Goal: Check status: Check status

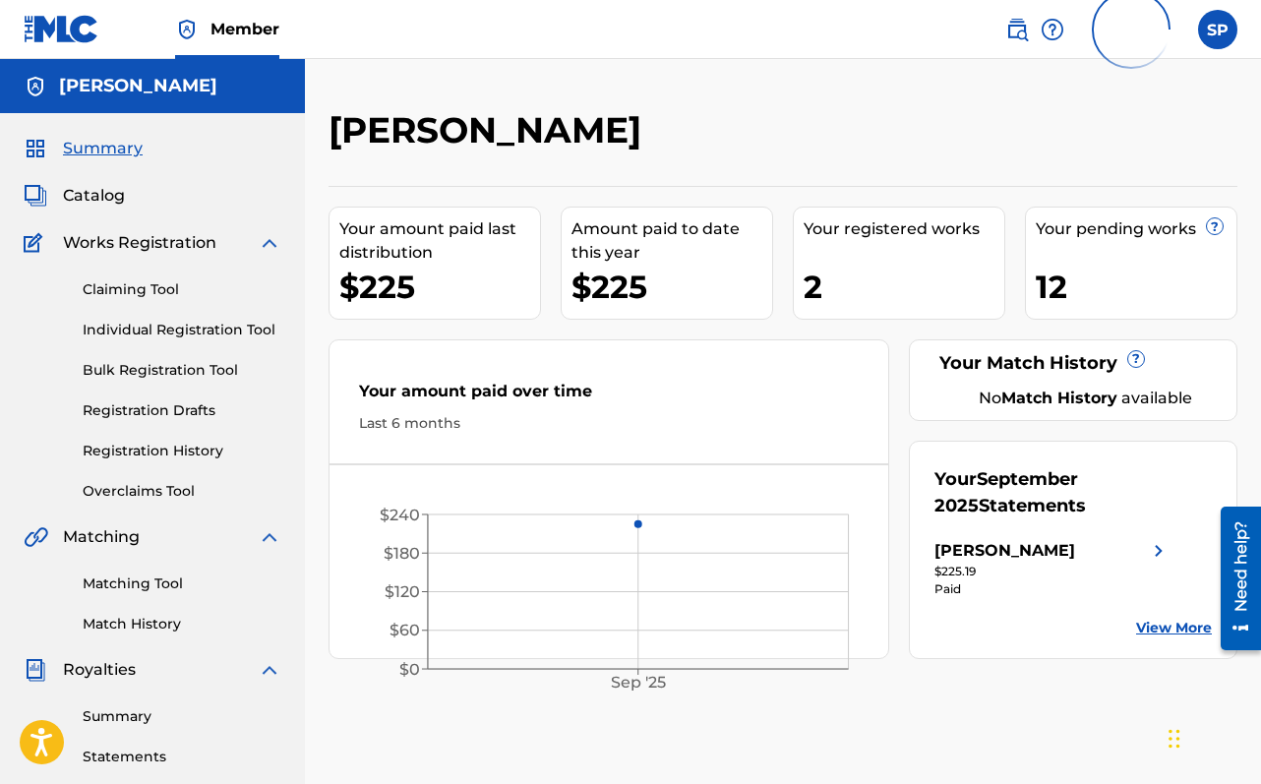
click at [1187, 212] on div "Your pending works ? 12" at bounding box center [1131, 263] width 212 height 113
click at [1207, 225] on span "?" at bounding box center [1215, 226] width 16 height 16
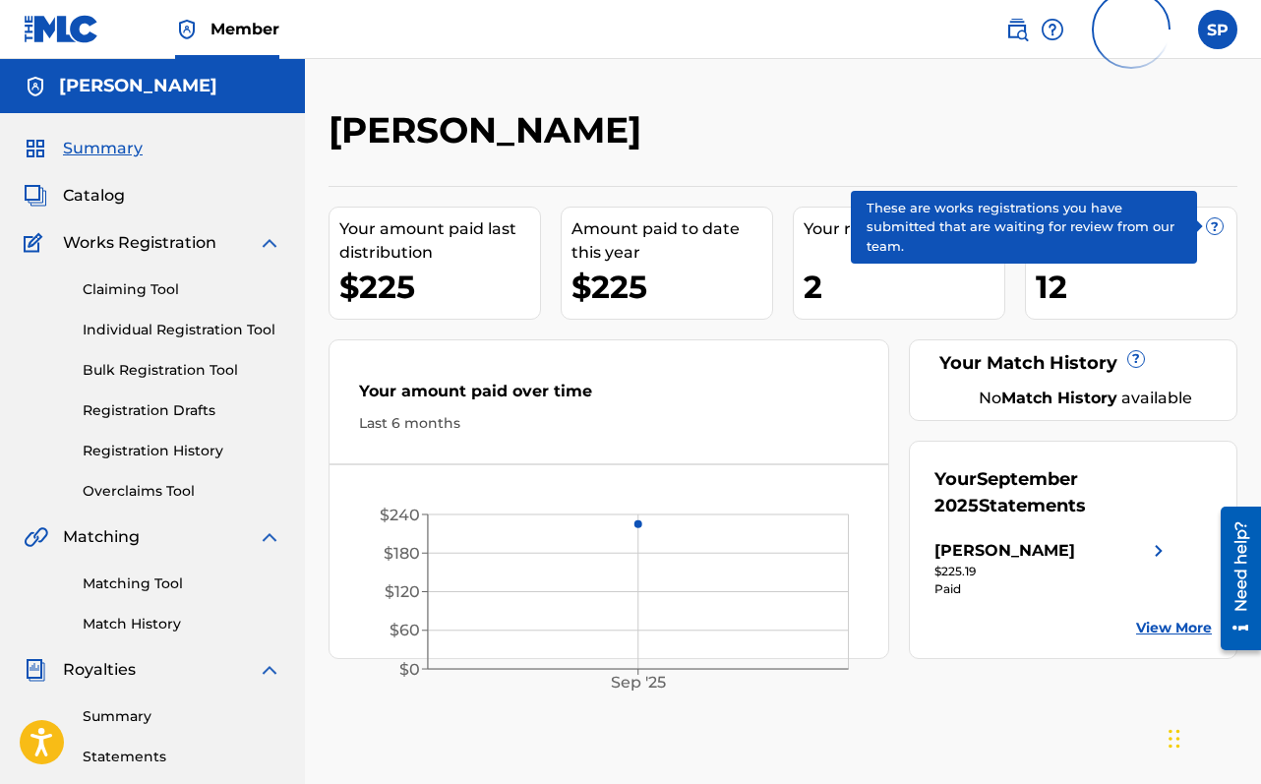
click at [1207, 224] on span "?" at bounding box center [1215, 226] width 16 height 16
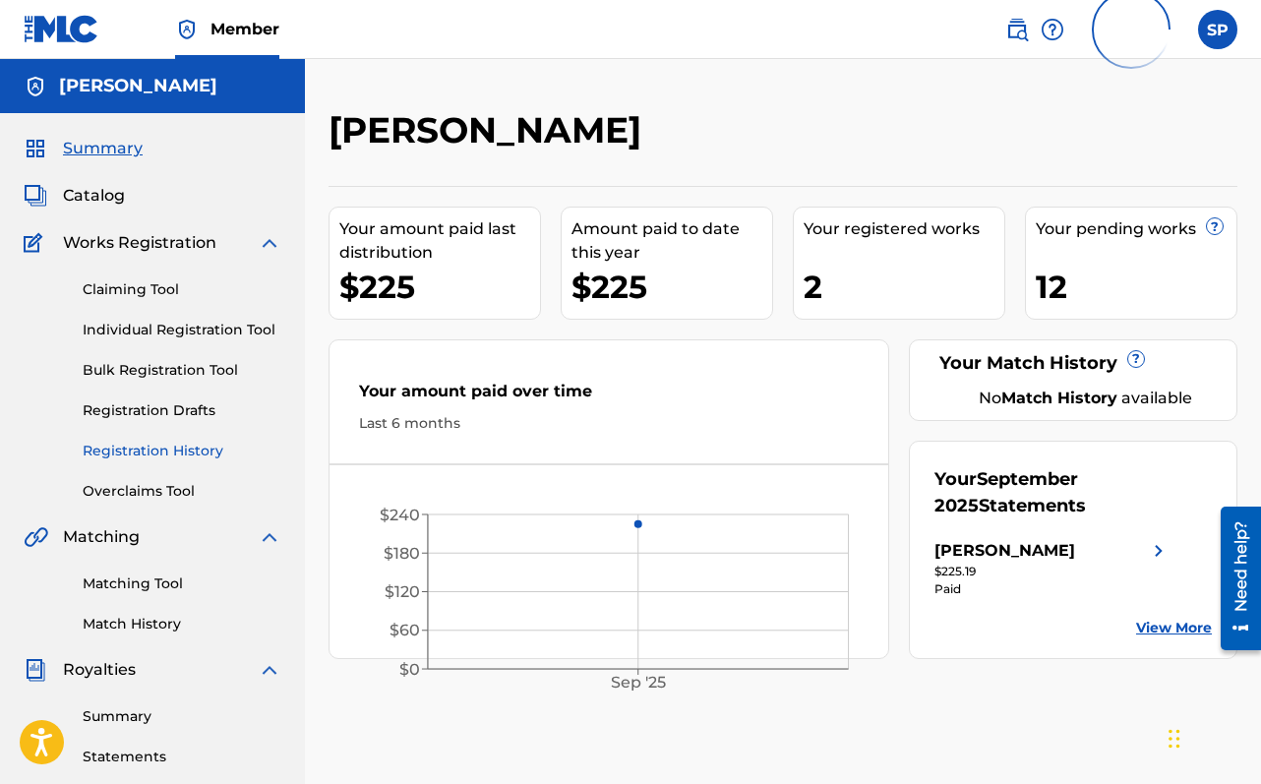
click at [162, 453] on link "Registration History" at bounding box center [182, 451] width 199 height 21
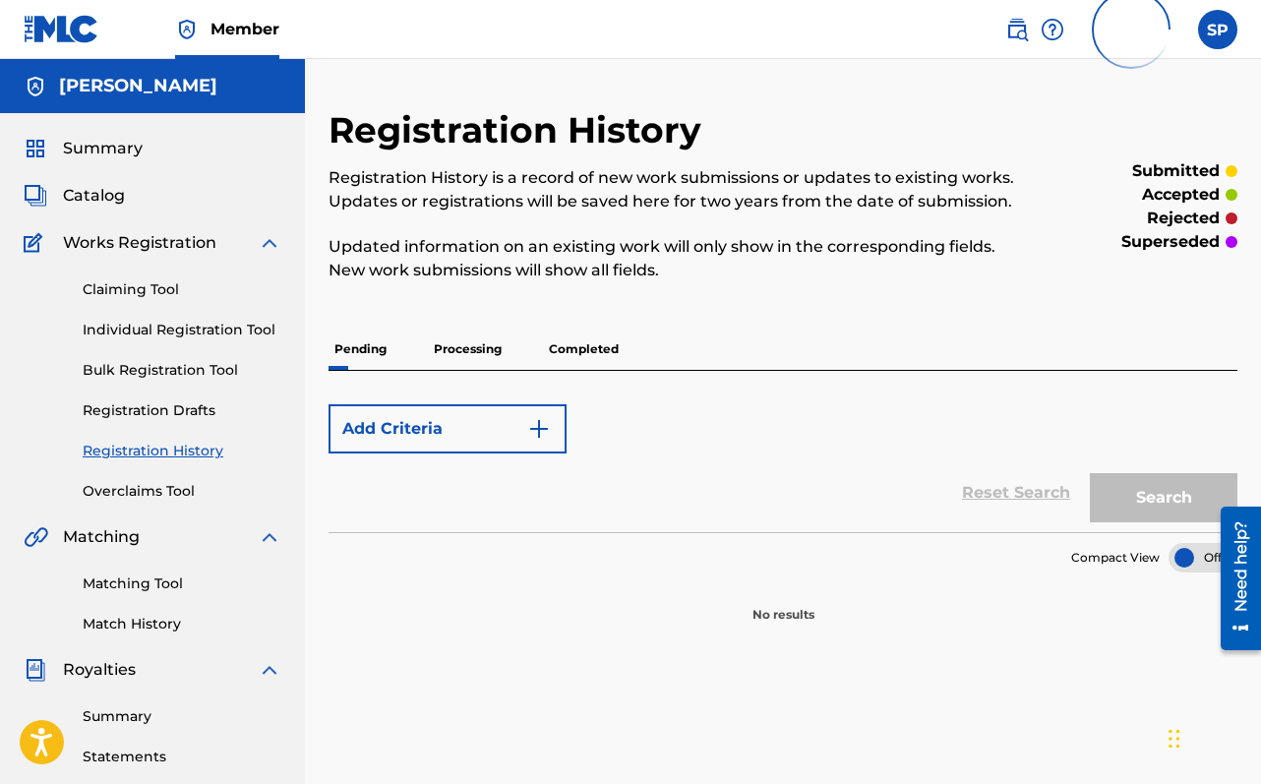
click at [565, 344] on p "Completed" at bounding box center [584, 349] width 82 height 41
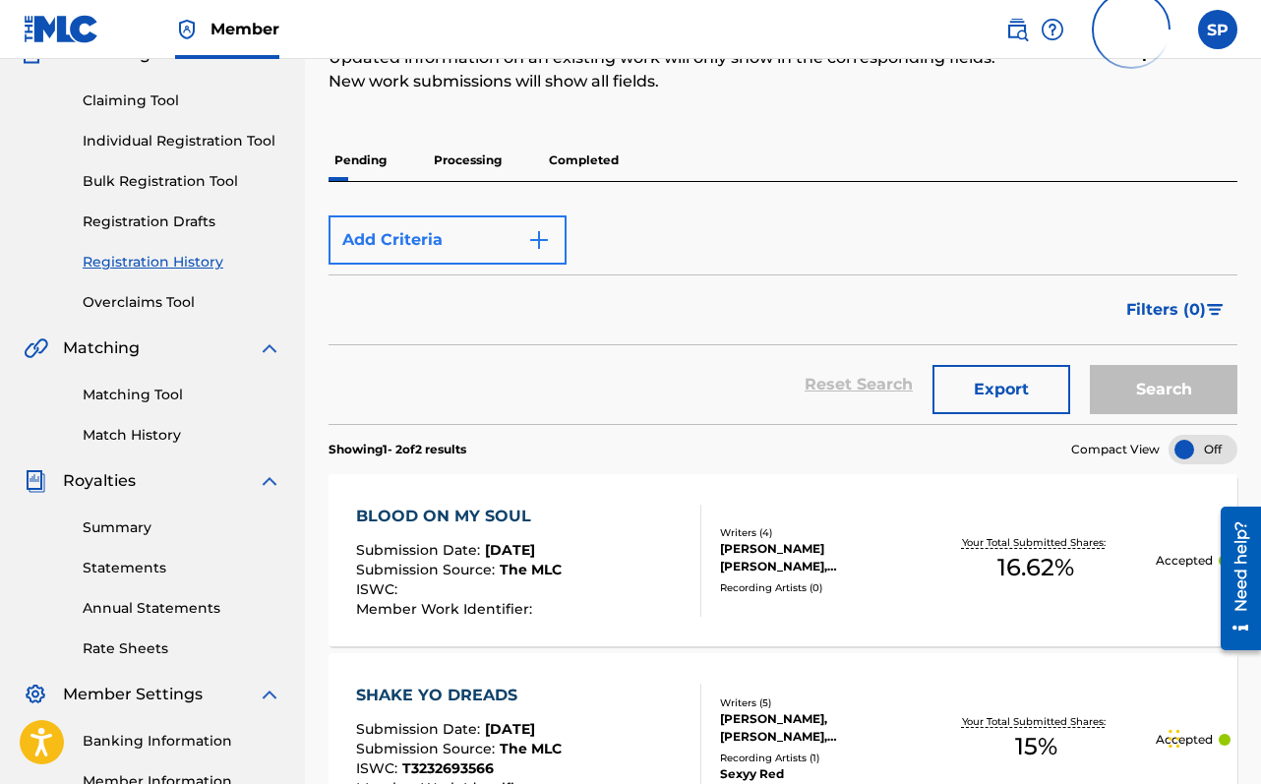
scroll to position [24, 0]
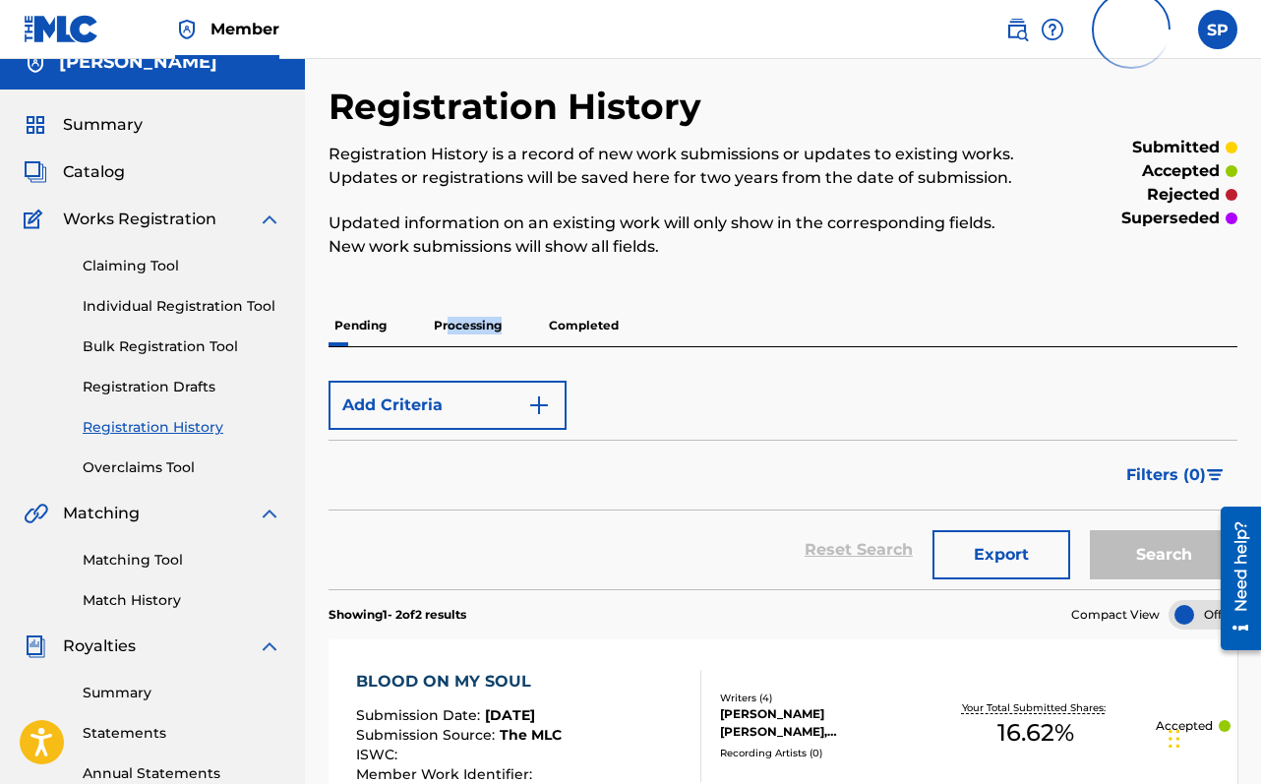
click at [449, 333] on p "Processing" at bounding box center [468, 325] width 80 height 41
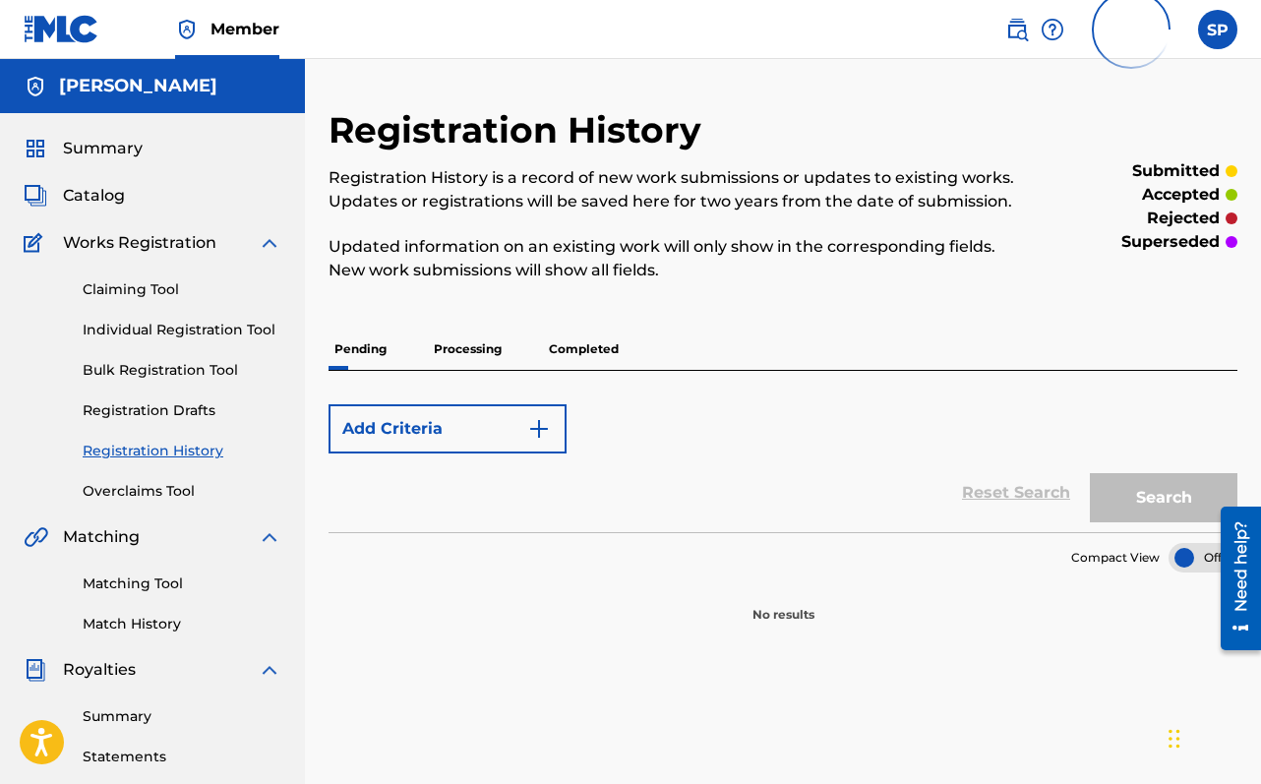
click at [382, 367] on p "Pending" at bounding box center [361, 349] width 64 height 41
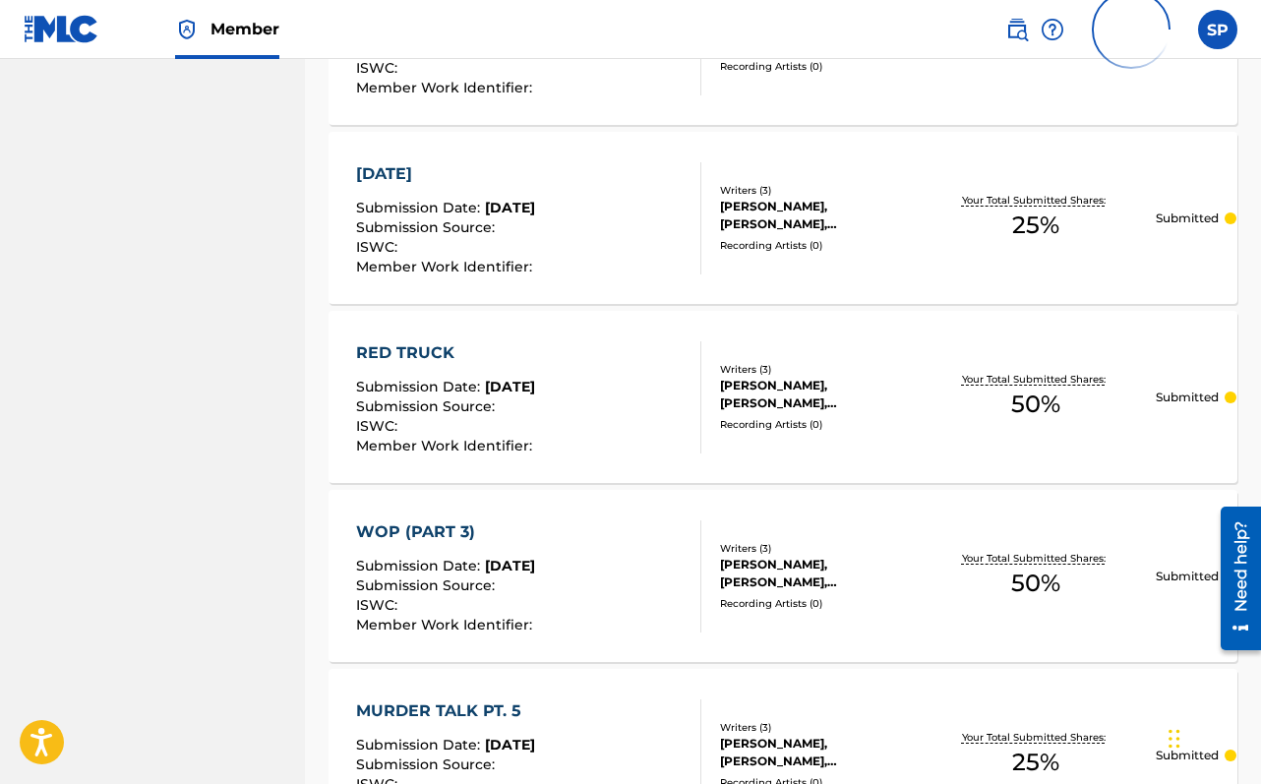
scroll to position [1809, 0]
